Goal: Task Accomplishment & Management: Manage account settings

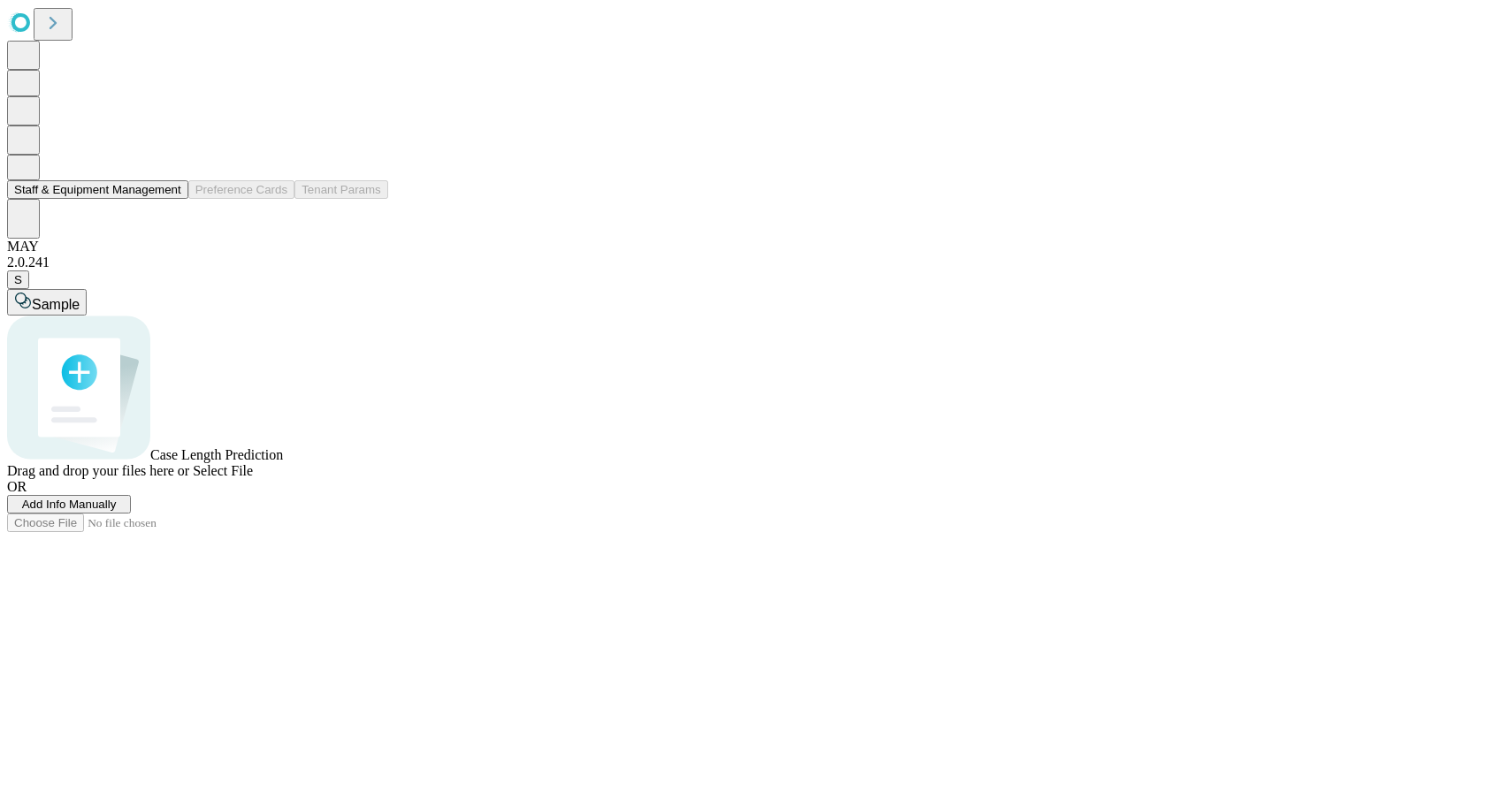
click at [81, 199] on button "Staff & Equipment Management" at bounding box center [97, 189] width 181 height 19
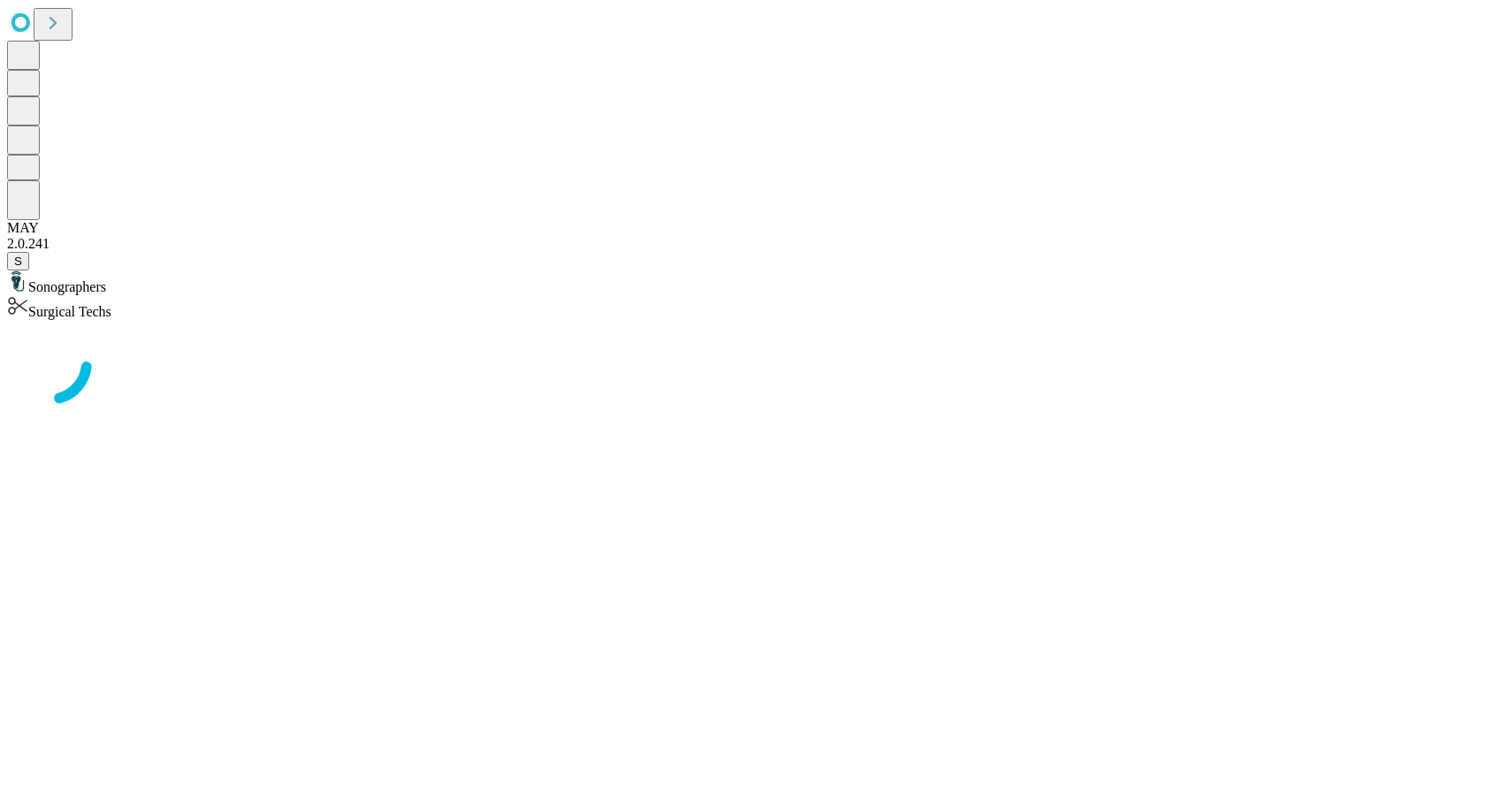
click at [243, 295] on div "Surgical Techs" at bounding box center [756, 307] width 1499 height 25
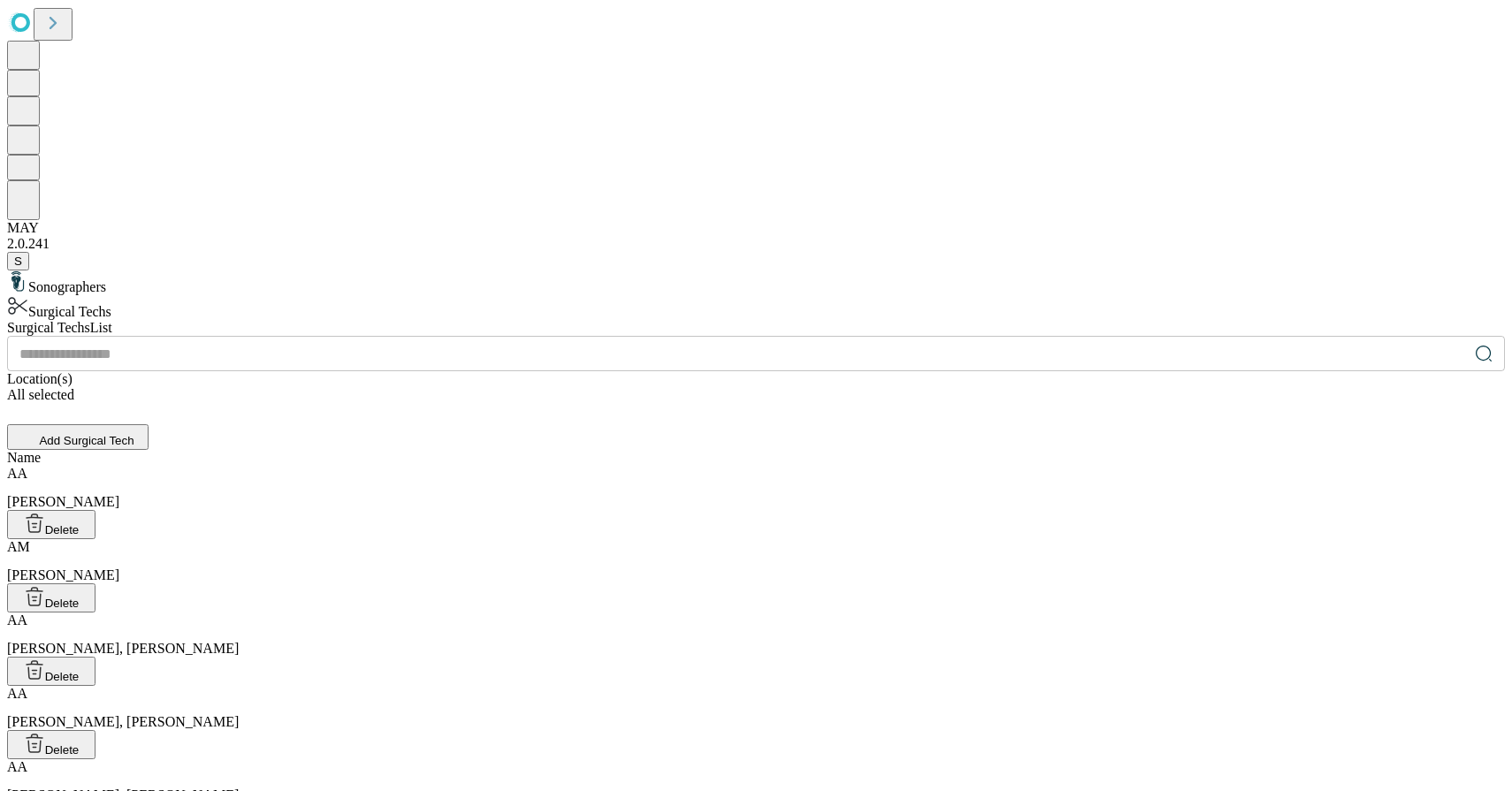
scroll to position [2390, 0]
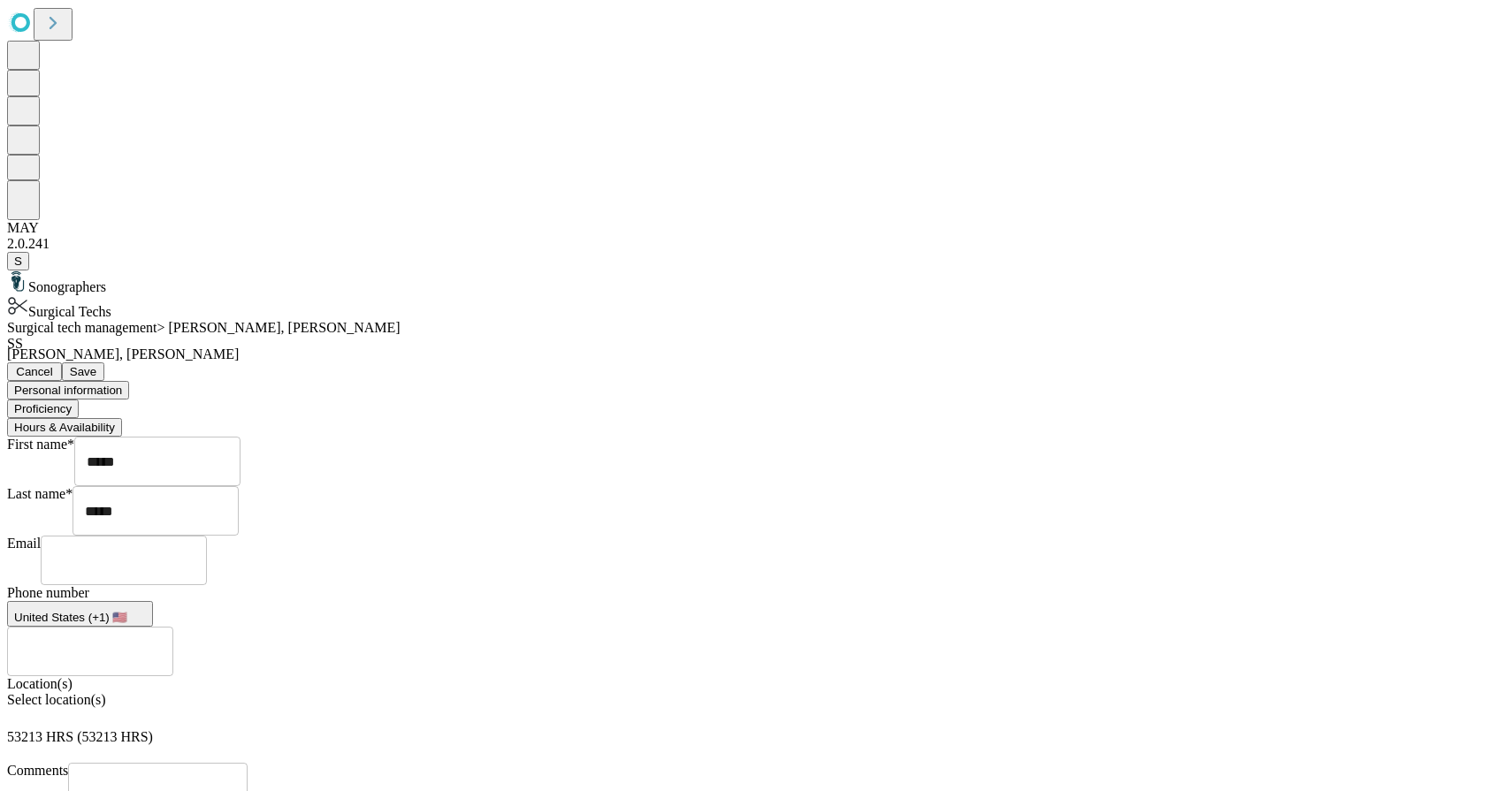
click at [79, 400] on button "Proficiency" at bounding box center [42, 409] width 71 height 19
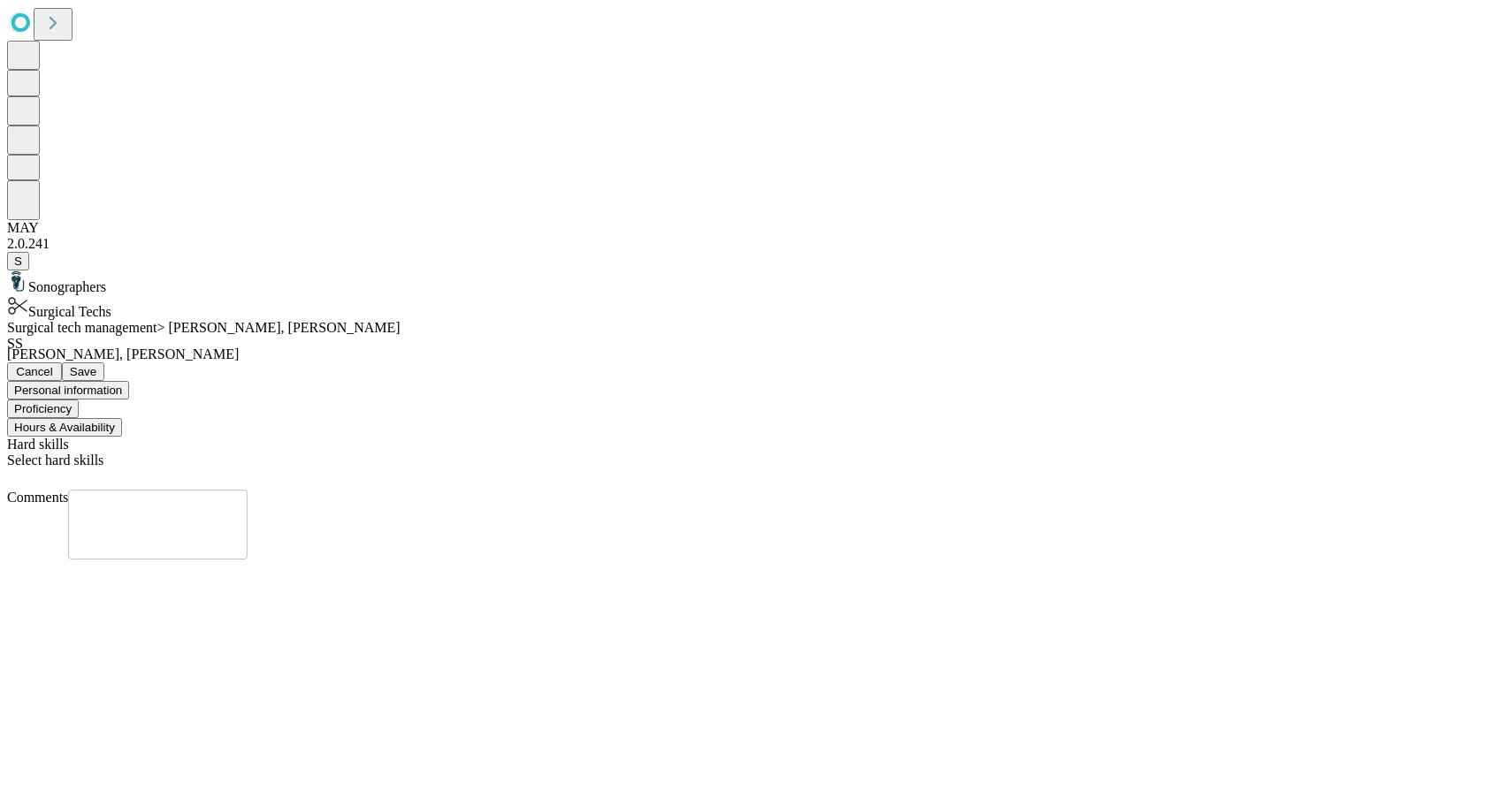
click at [129, 381] on button "Personal information" at bounding box center [68, 390] width 122 height 19
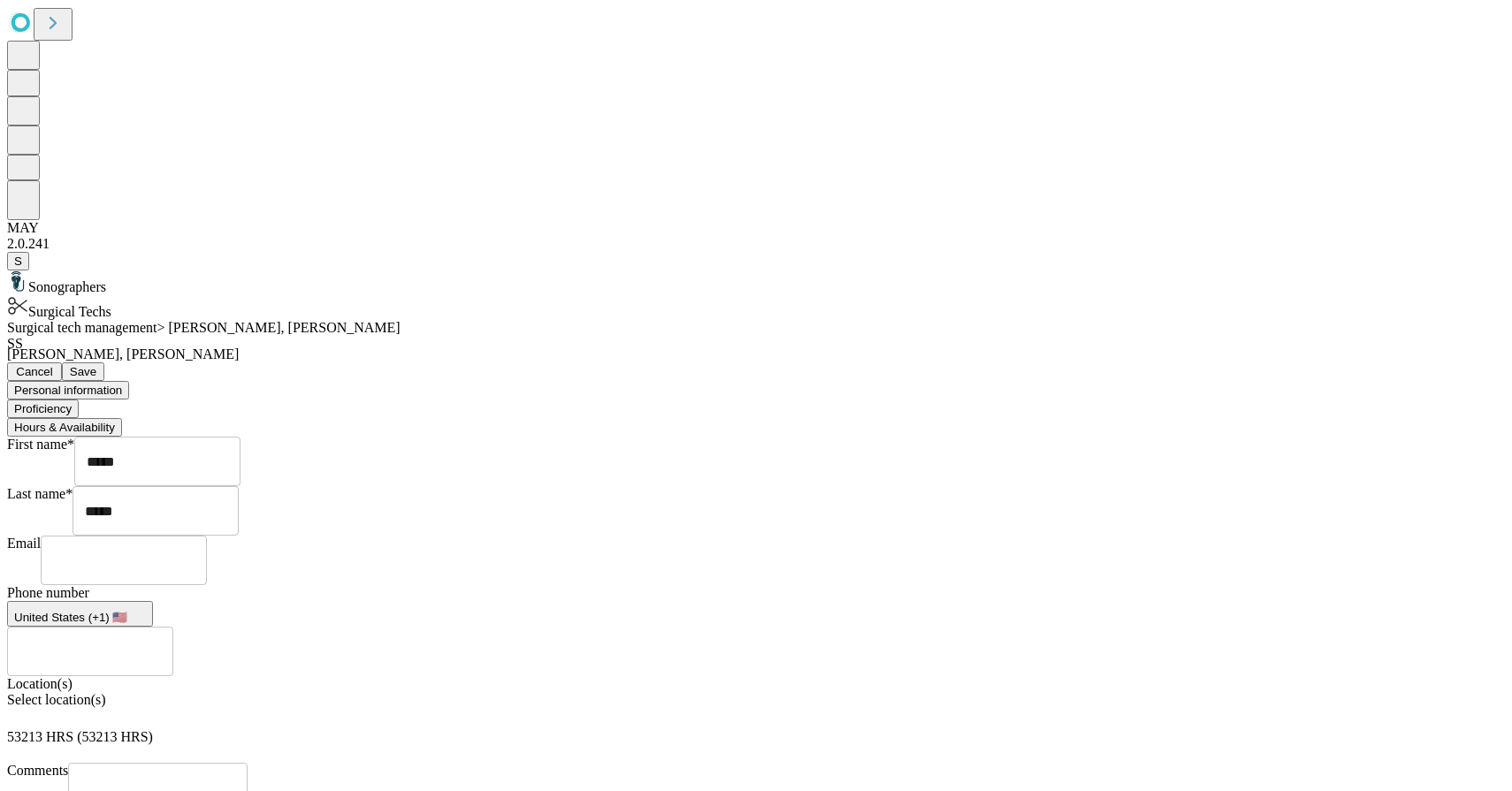
click at [53, 366] on span "Cancel" at bounding box center [34, 372] width 37 height 13
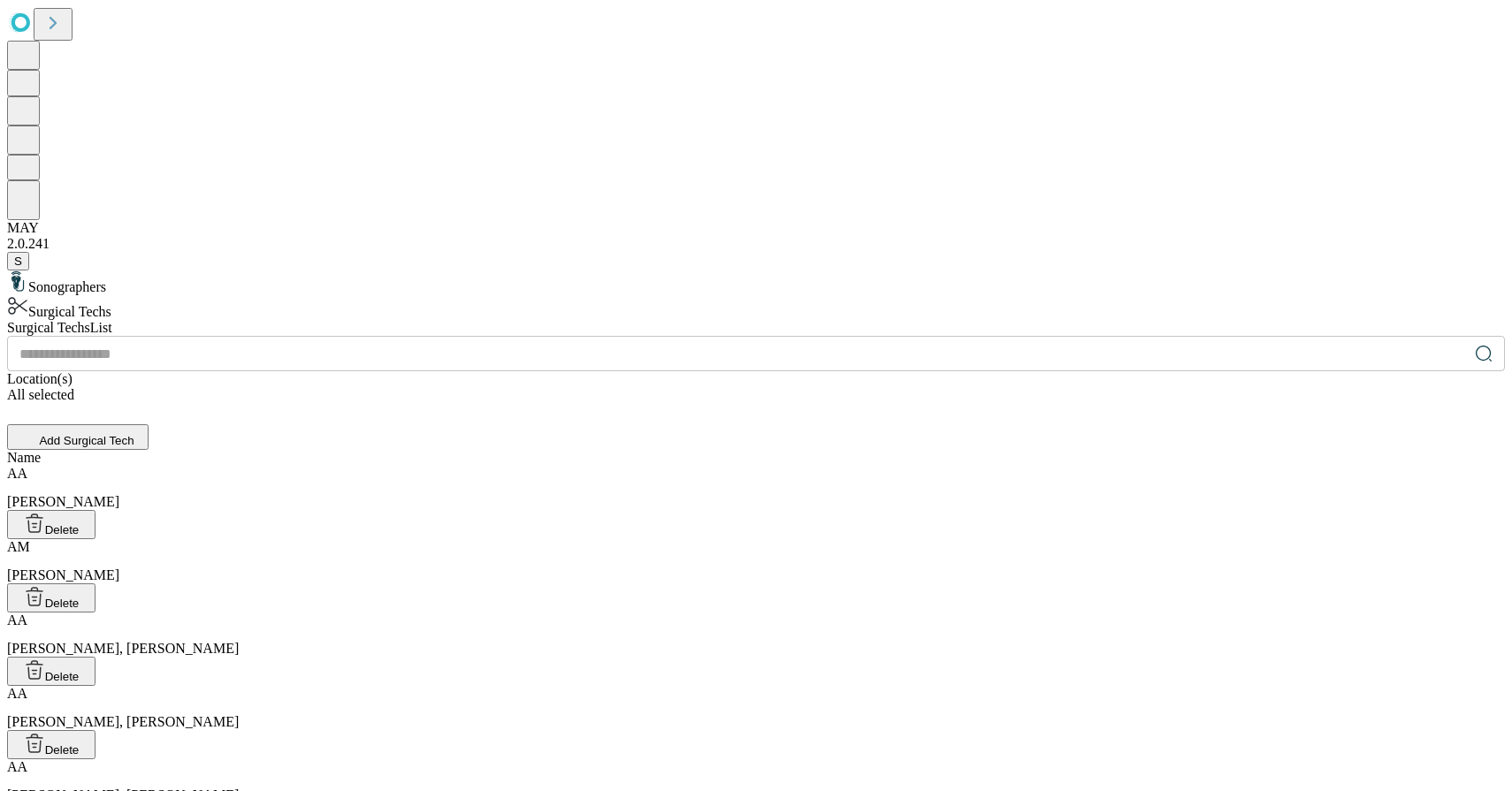
click at [976, 387] on div "All selected" at bounding box center [756, 395] width 1499 height 16
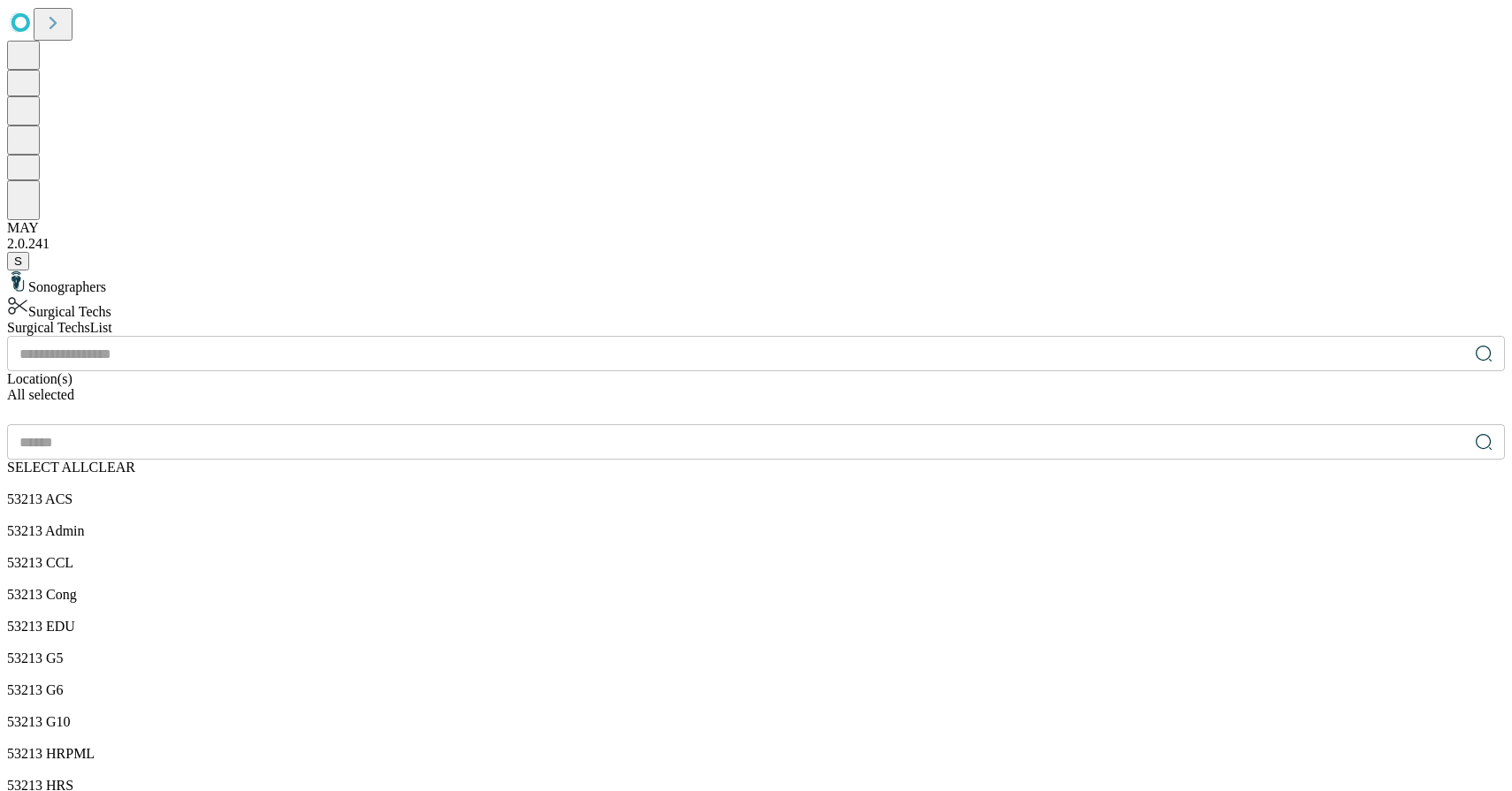
click at [135, 460] on span "CLEAR" at bounding box center [112, 467] width 46 height 15
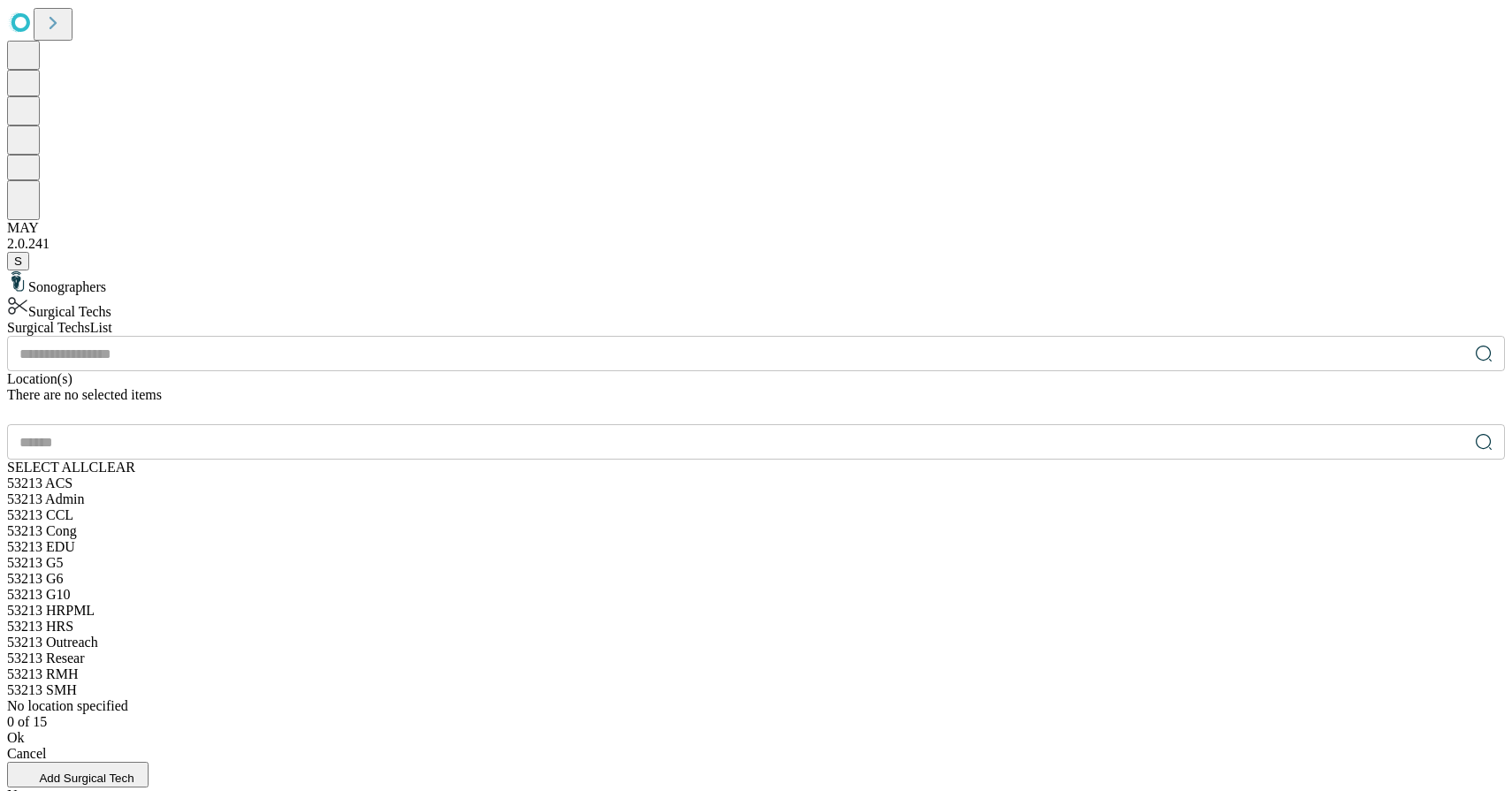
scroll to position [163, 0]
click at [955, 603] on div "53213 HRPML" at bounding box center [756, 610] width 1499 height 16
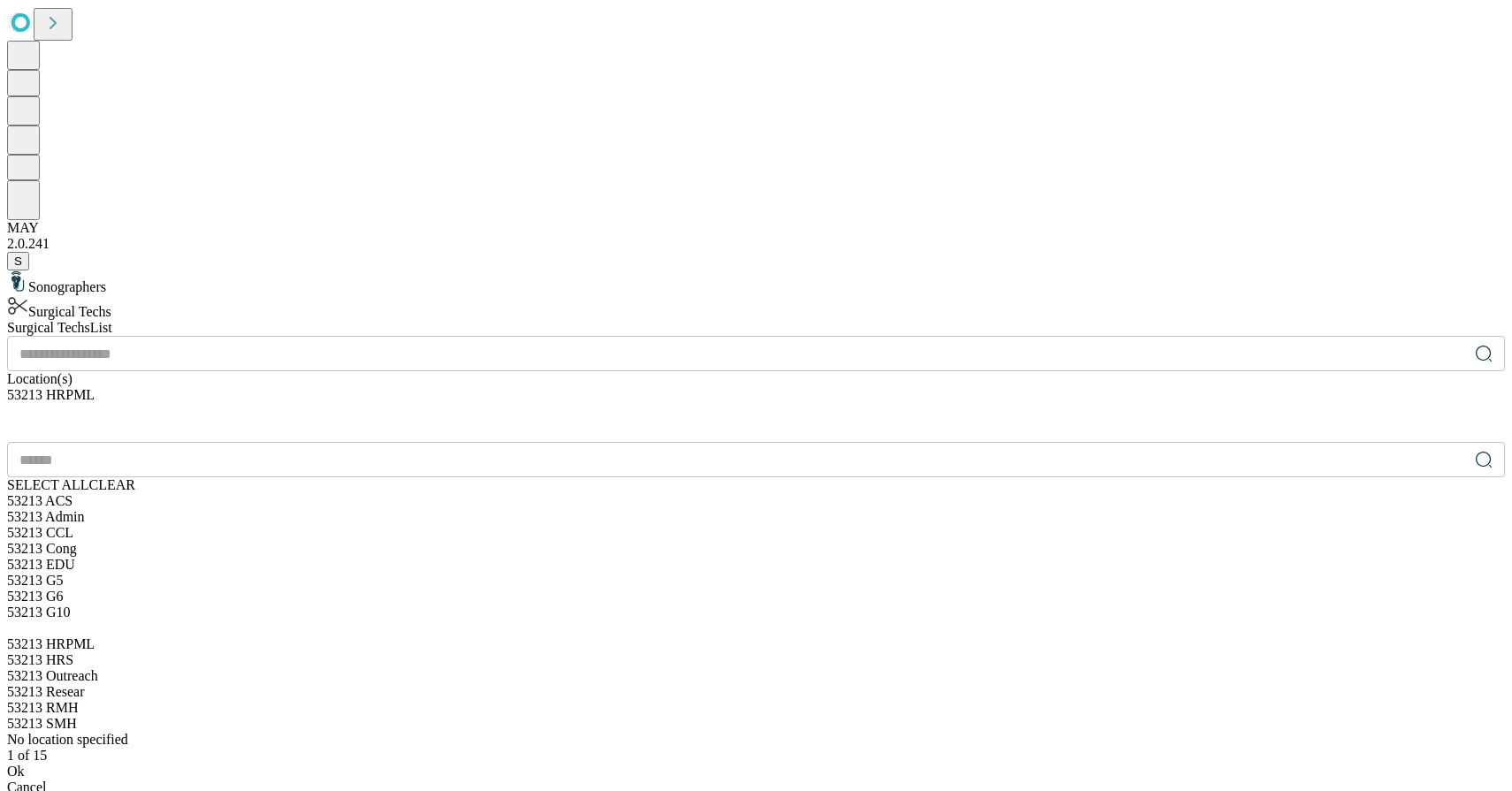
click at [975, 764] on div "Ok" at bounding box center [756, 772] width 1499 height 16
